Goal: Information Seeking & Learning: Learn about a topic

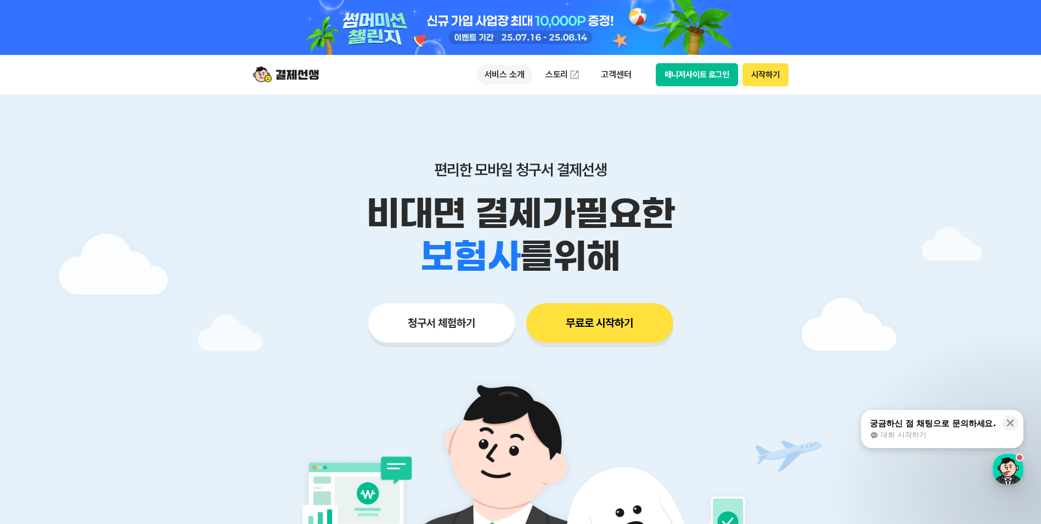
click at [512, 76] on p "서비스 소개" at bounding box center [504, 75] width 55 height 20
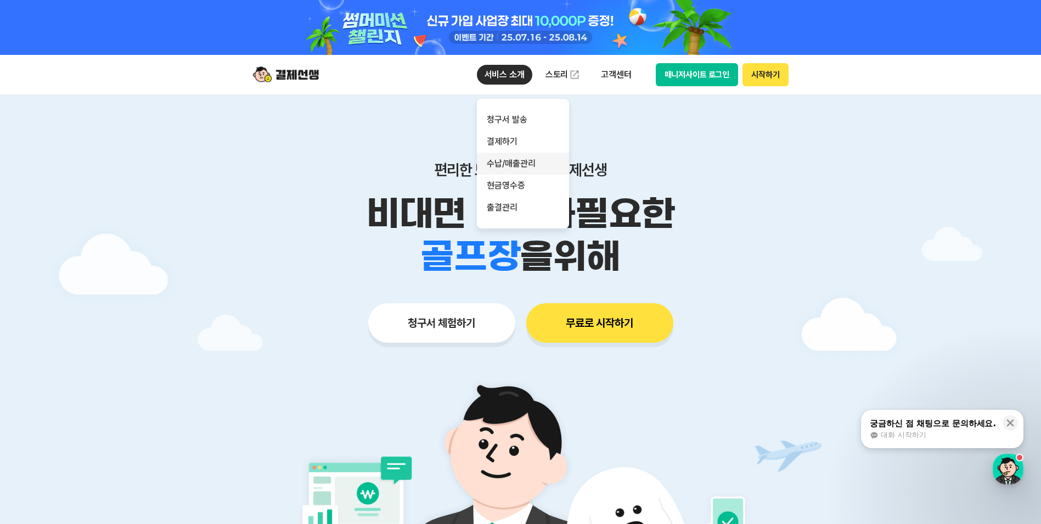
click at [537, 163] on link "수납/매출관리" at bounding box center [523, 164] width 92 height 22
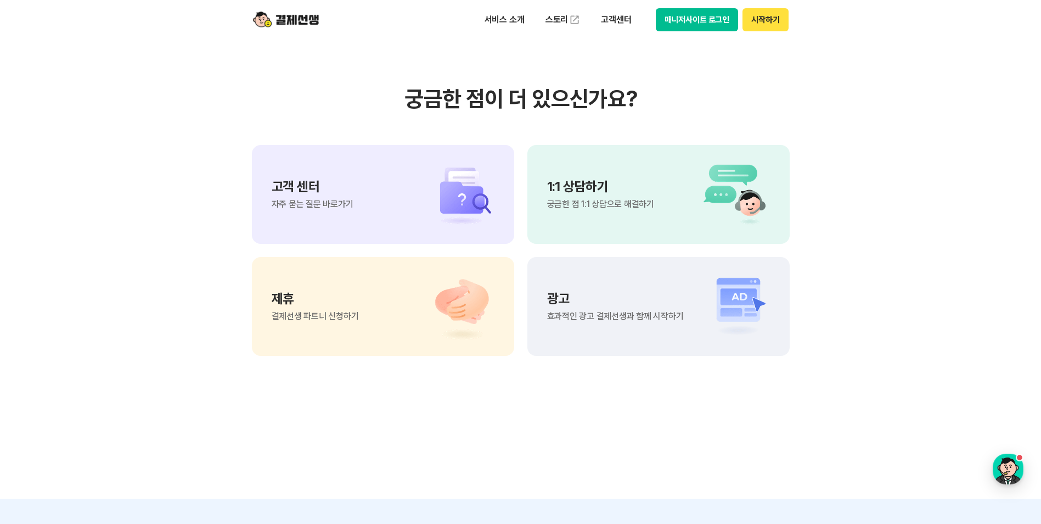
scroll to position [1318, 0]
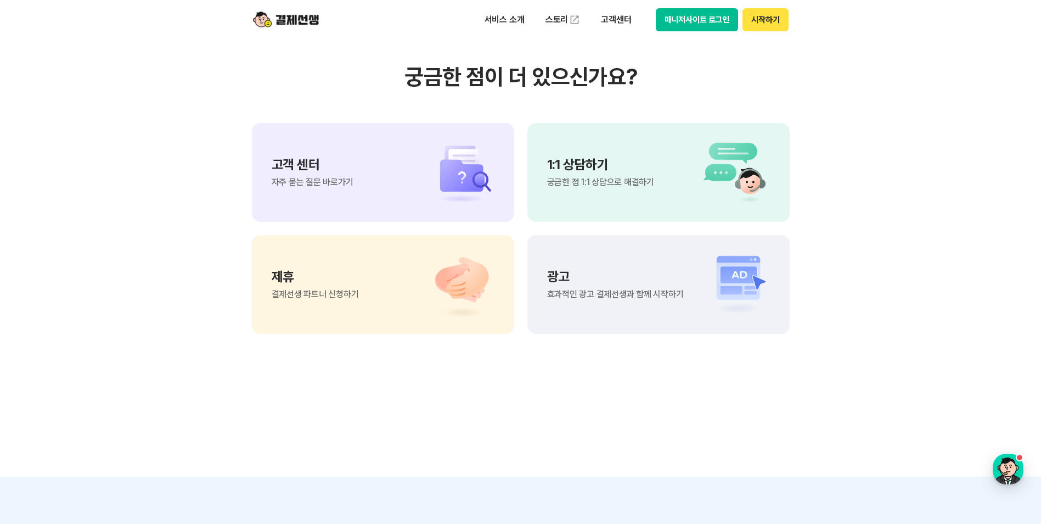
click at [435, 177] on img at bounding box center [456, 172] width 77 height 66
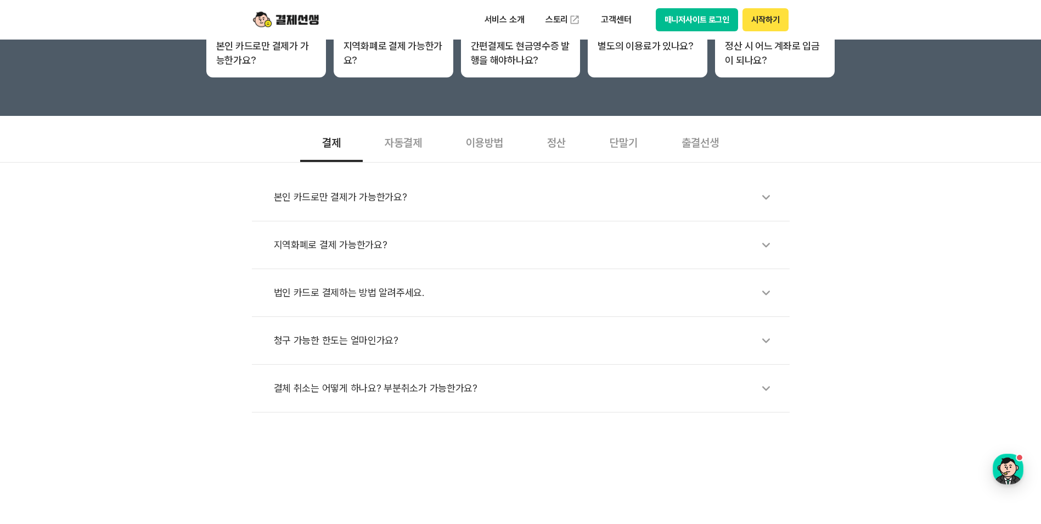
scroll to position [274, 0]
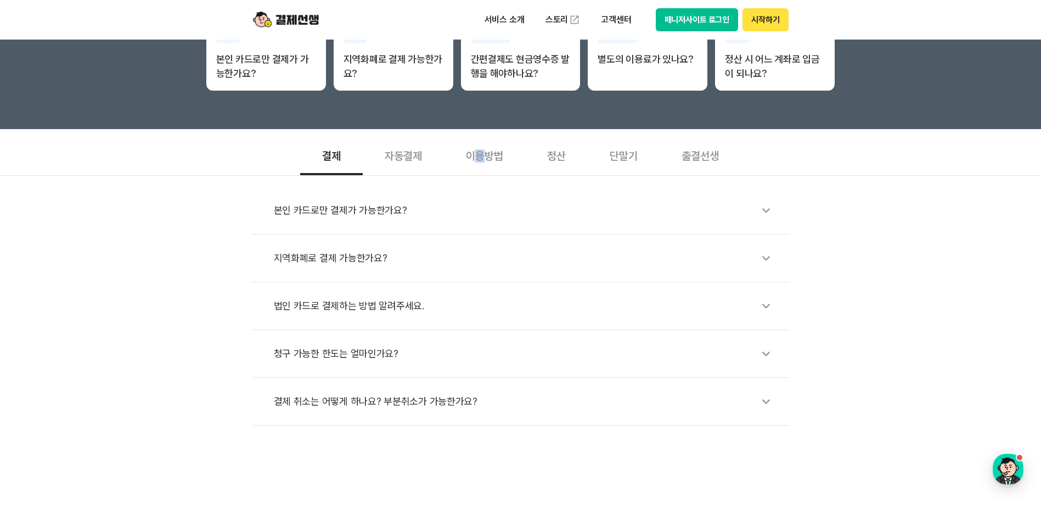
click at [480, 162] on div "이용방법" at bounding box center [484, 154] width 81 height 41
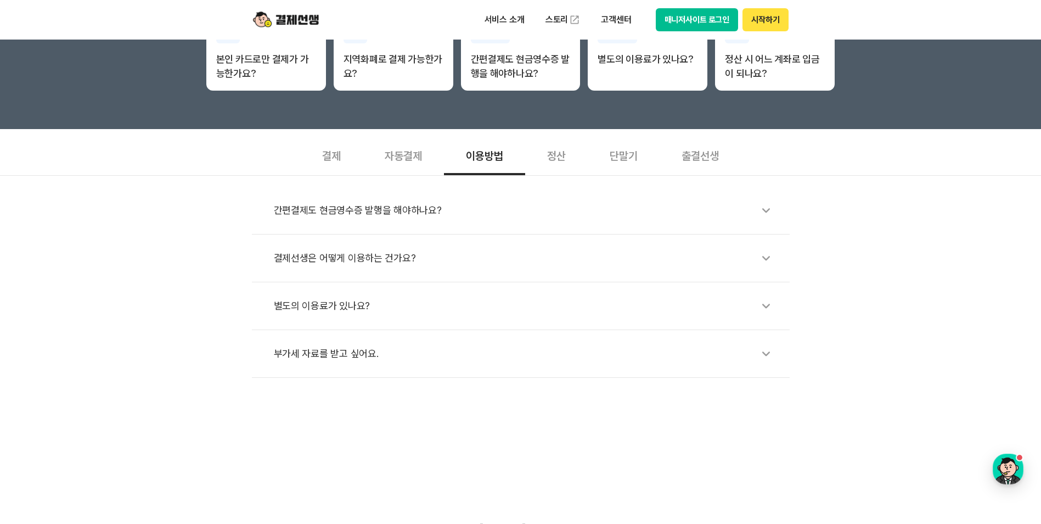
click at [126, 346] on div "간편결제도 현금영수증 발행을 해야하나요? 결제선생은 어떻게 이용하는 건가요? 별도의 이용료가 있나요? 부가세 자료를 받고 싶어요." at bounding box center [520, 276] width 1041 height 203
click at [369, 360] on div "부가세 자료를 받고 싶어요." at bounding box center [526, 353] width 505 height 25
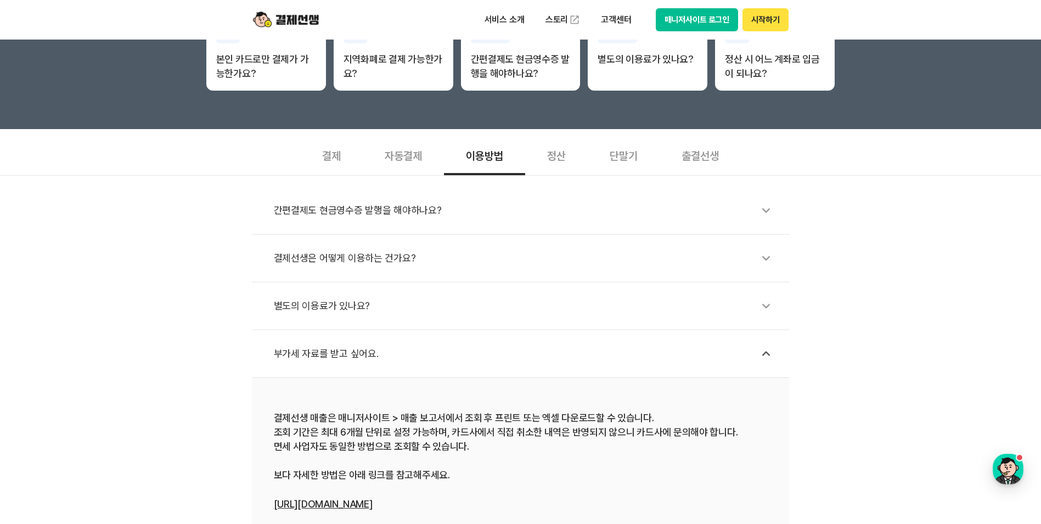
click at [529, 264] on div "결제선생은 어떻게 이용하는 건가요?" at bounding box center [526, 257] width 505 height 25
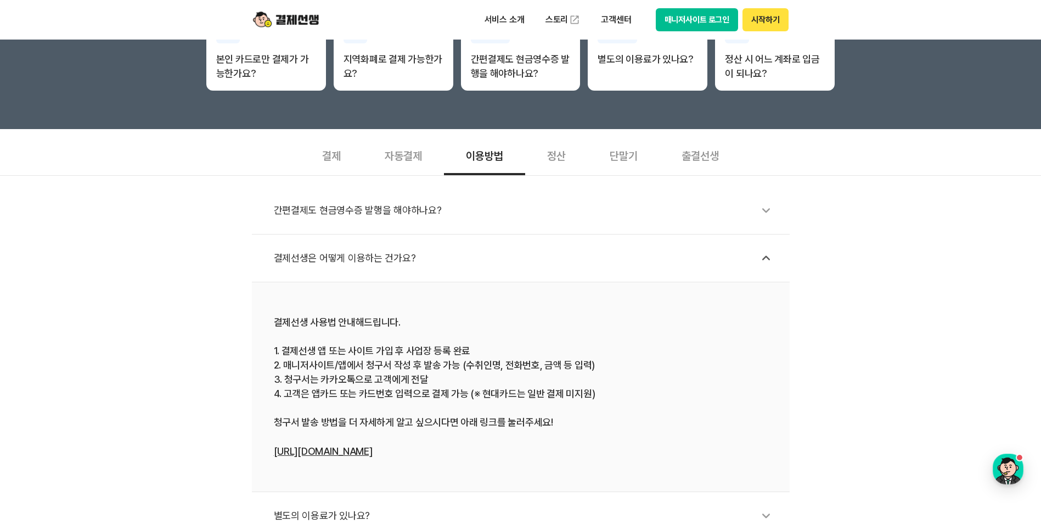
drag, startPoint x: 546, startPoint y: 159, endPoint x: 539, endPoint y: 161, distance: 7.5
click at [545, 159] on div "정산" at bounding box center [556, 154] width 63 height 41
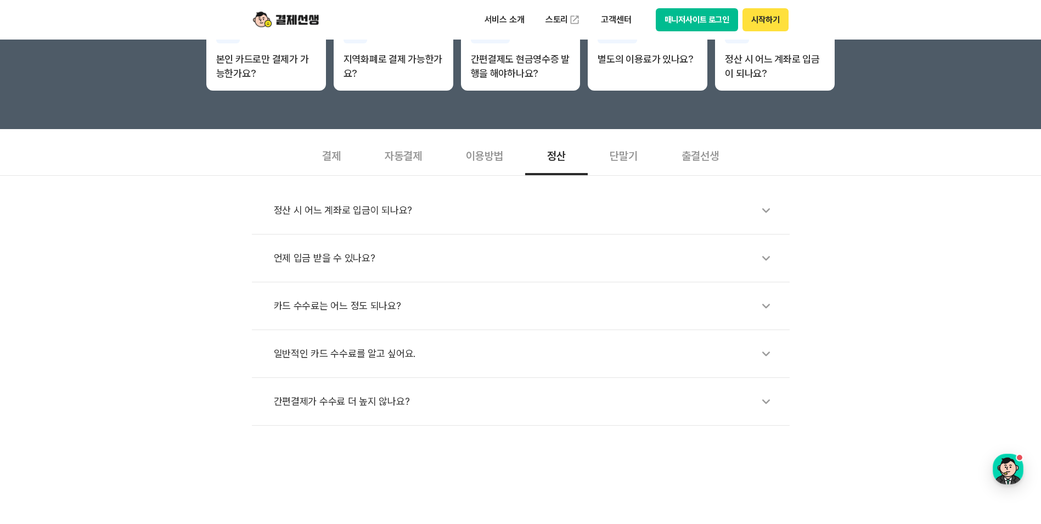
click at [350, 262] on div "언제 입금 받을 수 있나요?" at bounding box center [526, 257] width 505 height 25
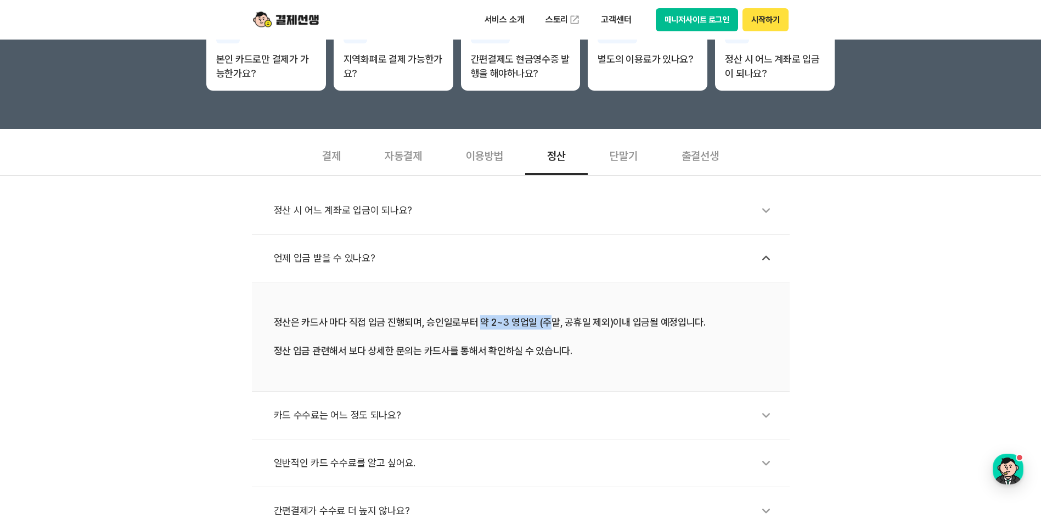
drag, startPoint x: 477, startPoint y: 321, endPoint x: 550, endPoint y: 326, distance: 73.2
click at [550, 326] on div "정산은 카드사 마다 직접 입금 진행되며, 승인일로부터 약 2~3 영업일 (주말, 공휴일 제외)이내 입금될 예정입니다. 정산 입금 관련해서 보다…" at bounding box center [521, 336] width 494 height 43
drag, startPoint x: 550, startPoint y: 326, endPoint x: 596, endPoint y: 353, distance: 53.4
click at [596, 353] on div "정산은 카드사 마다 직접 입금 진행되며, 승인일로부터 약 2~3 영업일 (주말, 공휴일 제외)이내 입금될 예정입니다. 정산 입금 관련해서 보다…" at bounding box center [521, 336] width 494 height 43
drag, startPoint x: 603, startPoint y: 342, endPoint x: 434, endPoint y: 290, distance: 176.8
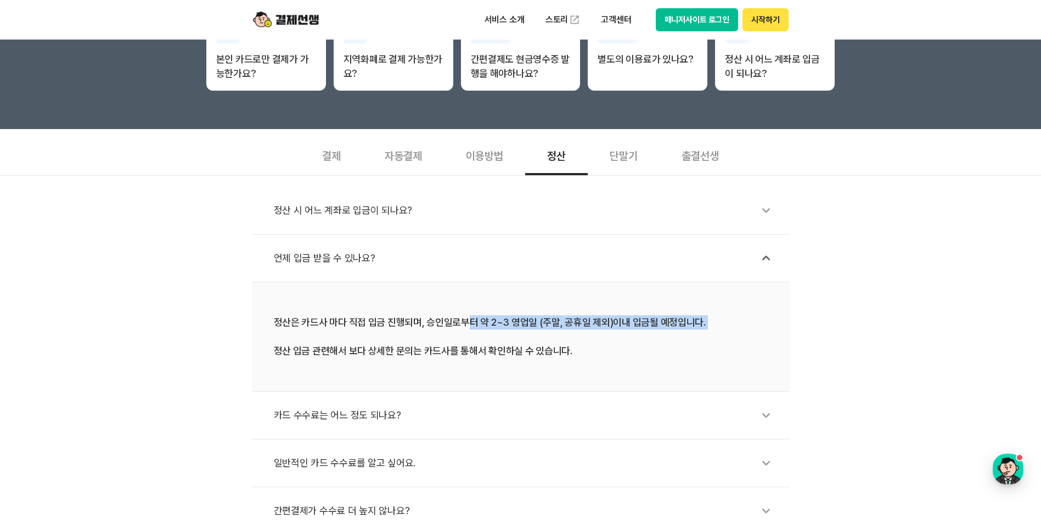
click at [434, 290] on li "정산은 카드사 마다 직접 입금 진행되며, 승인일로부터 약 2~3 영업일 (주말, 공휴일 제외)이내 입금될 예정입니다. 정산 입금 관련해서 보다…" at bounding box center [521, 336] width 538 height 109
drag, startPoint x: 434, startPoint y: 290, endPoint x: 524, endPoint y: 352, distance: 108.9
click at [524, 352] on div "정산은 카드사 마다 직접 입금 진행되며, 승인일로부터 약 2~3 영업일 (주말, 공휴일 제외)이내 입금될 예정입니다. 정산 입금 관련해서 보다…" at bounding box center [521, 336] width 494 height 43
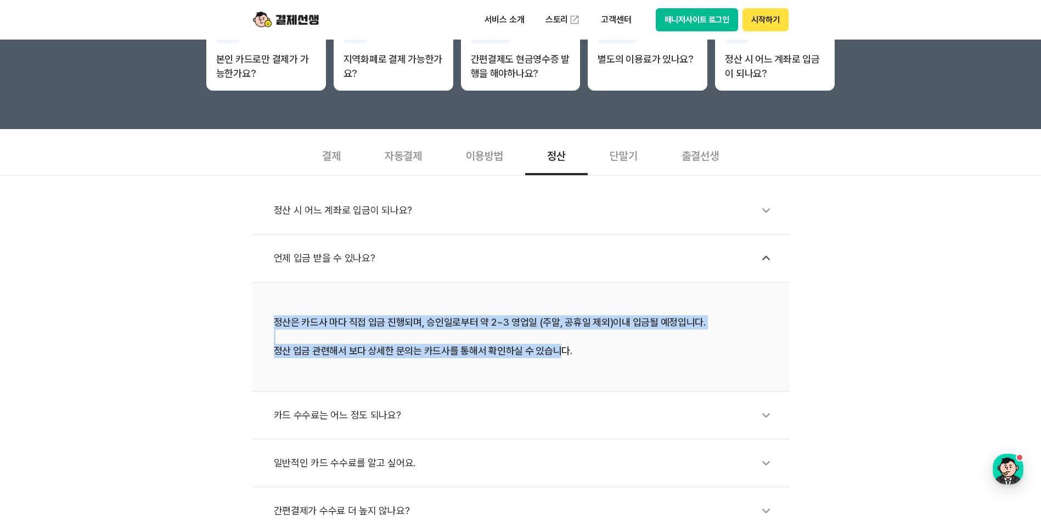
drag, startPoint x: 552, startPoint y: 351, endPoint x: 228, endPoint y: 312, distance: 325.7
click at [228, 312] on div "정산 시 어느 계좌로 입금이 되나요? 언제 입금 받을 수 있나요? 정산은 카드사 마다 직접 입금 진행되며, 승인일로부터 약 2~3 영업일 (주…" at bounding box center [520, 355] width 1041 height 360
drag, startPoint x: 228, startPoint y: 312, endPoint x: 509, endPoint y: 355, distance: 283.9
click at [509, 355] on div "정산은 카드사 마다 직접 입금 진행되며, 승인일로부터 약 2~3 영업일 (주말, 공휴일 제외)이내 입금될 예정입니다. 정산 입금 관련해서 보다…" at bounding box center [521, 336] width 494 height 43
drag, startPoint x: 556, startPoint y: 349, endPoint x: 546, endPoint y: 350, distance: 9.9
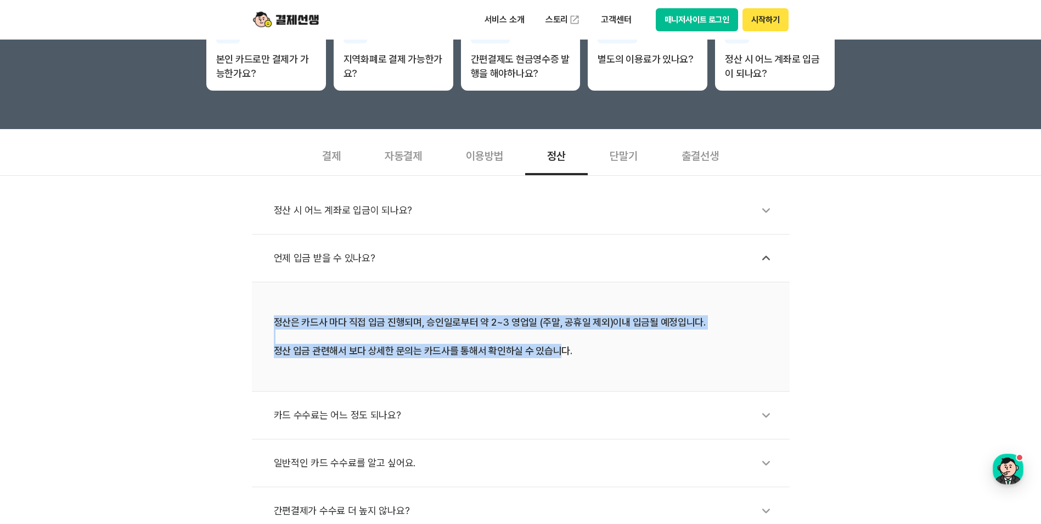
click at [556, 349] on div "정산은 카드사 마다 직접 입금 진행되며, 승인일로부터 약 2~3 영업일 (주말, 공휴일 제외)이내 입금될 예정입니다. 정산 입금 관련해서 보다…" at bounding box center [521, 336] width 494 height 43
click at [500, 357] on div "정산은 카드사 마다 직접 입금 진행되며, 승인일로부터 약 2~3 영업일 (주말, 공휴일 제외)이내 입금될 예정입니다. 정산 입금 관련해서 보다…" at bounding box center [521, 336] width 494 height 43
click at [470, 351] on div "정산은 카드사 마다 직접 입금 진행되며, 승인일로부터 약 2~3 영업일 (주말, 공휴일 제외)이내 입금될 예정입니다. 정산 입금 관련해서 보다…" at bounding box center [521, 336] width 494 height 43
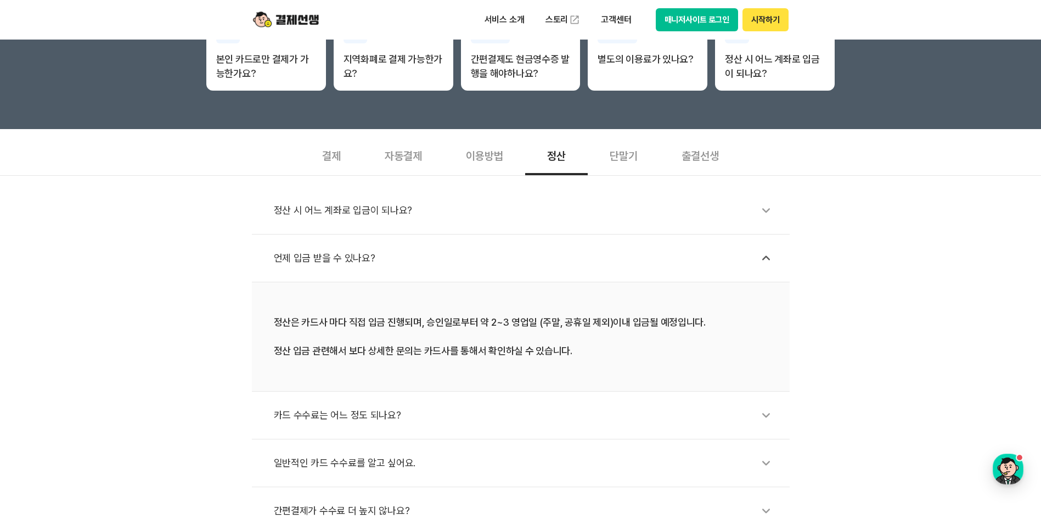
click at [365, 417] on div "카드 수수료는 어느 정도 되나요?" at bounding box center [526, 414] width 505 height 25
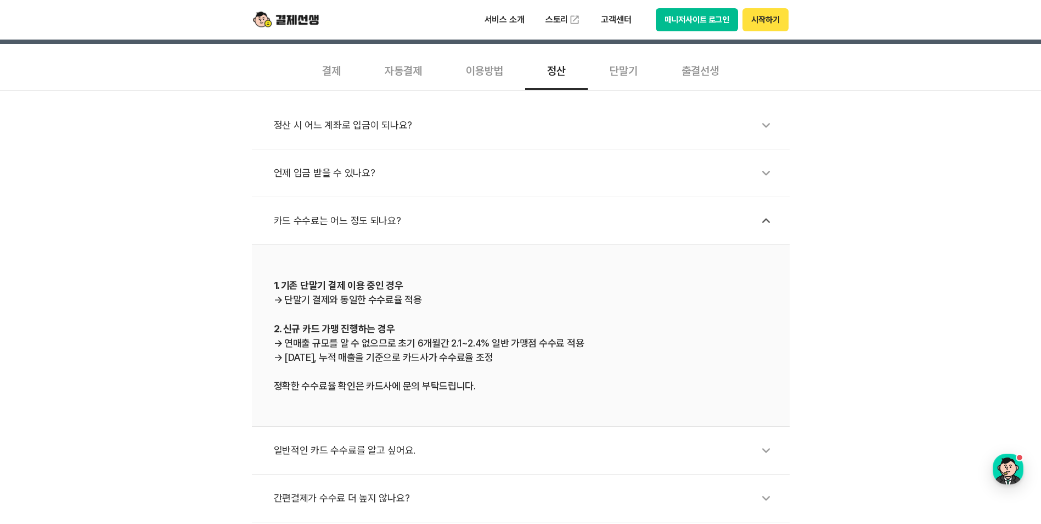
scroll to position [384, 0]
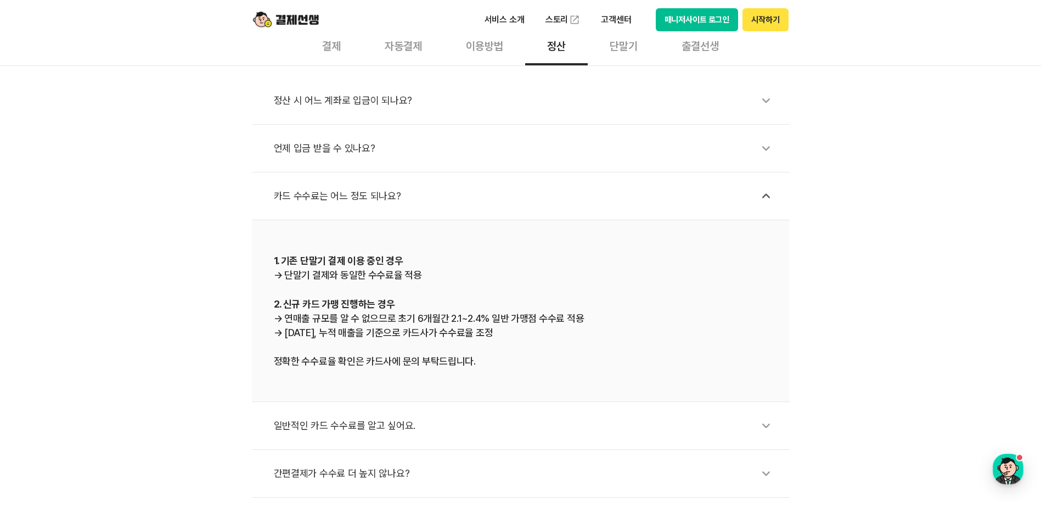
drag, startPoint x: 312, startPoint y: 316, endPoint x: 543, endPoint y: 329, distance: 231.5
click at [543, 329] on div "1. 기존 단말기 결제 이용 중인 경우 → 단말기 결제와 동일한 수수료율 적용 2. 신규 카드 가맹 진행하는 경우 → 연매출 규모를 알 수 없…" at bounding box center [521, 310] width 494 height 115
drag, startPoint x: 543, startPoint y: 329, endPoint x: 575, endPoint y: 356, distance: 42.1
click at [587, 355] on div "1. 기존 단말기 결제 이용 중인 경우 → 단말기 결제와 동일한 수수료율 적용 2. 신규 카드 가맹 진행하는 경우 → 연매출 규모를 알 수 없…" at bounding box center [521, 310] width 494 height 115
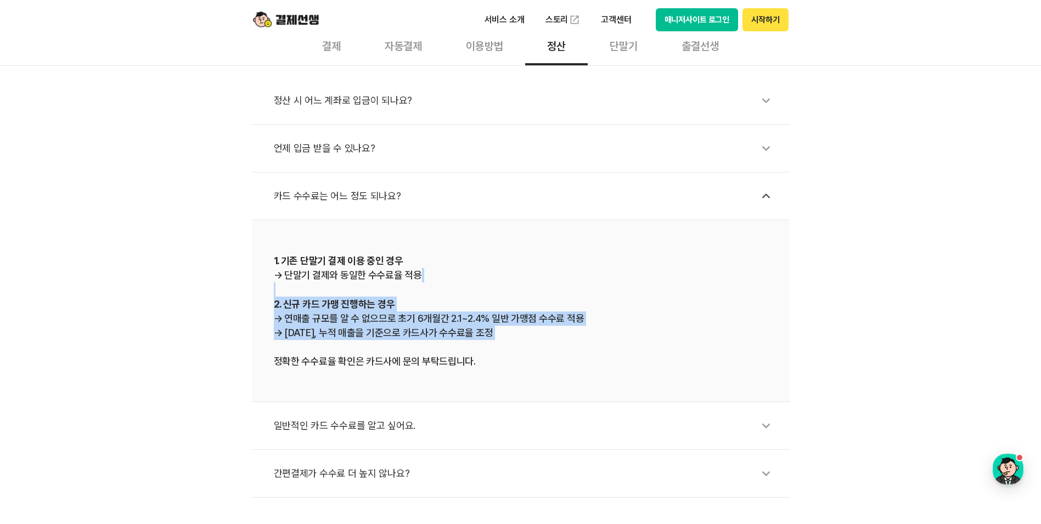
drag, startPoint x: 427, startPoint y: 329, endPoint x: 237, endPoint y: 292, distance: 193.6
click at [237, 292] on div "정산 시 어느 계좌로 입금이 되나요? 언제 입금 받을 수 있나요? 카드 수수료는 어느 정도 되나요? 1. 기존 단말기 결제 이용 중인 경우 →…" at bounding box center [520, 281] width 1041 height 432
drag, startPoint x: 237, startPoint y: 292, endPoint x: 540, endPoint y: 354, distance: 310.0
click at [540, 354] on div "1. 기존 단말기 결제 이용 중인 경우 → 단말기 결제와 동일한 수수료율 적용 2. 신규 카드 가맹 진행하는 경우 → 연매출 규모를 알 수 없…" at bounding box center [521, 310] width 494 height 115
drag, startPoint x: 526, startPoint y: 365, endPoint x: 162, endPoint y: 285, distance: 371.9
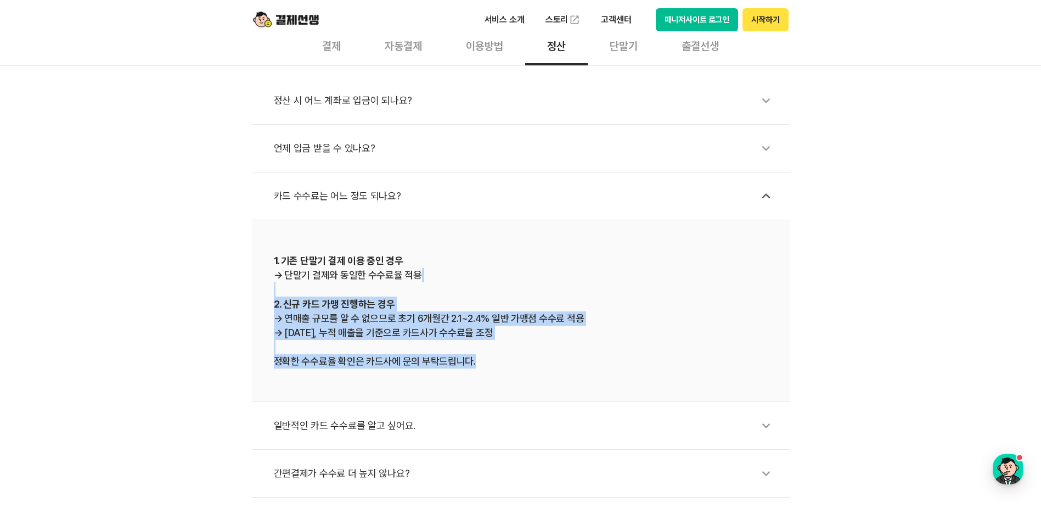
click at [162, 285] on div "정산 시 어느 계좌로 입금이 되나요? 언제 입금 받을 수 있나요? 카드 수수료는 어느 정도 되나요? 1. 기존 단말기 결제 이용 중인 경우 →…" at bounding box center [520, 281] width 1041 height 432
click at [526, 354] on div "1. 기존 단말기 결제 이용 중인 경우 → 단말기 결제와 동일한 수수료율 적용 2. 신규 카드 가맹 진행하는 경우 → 연매출 규모를 알 수 없…" at bounding box center [521, 310] width 494 height 115
